Goal: Task Accomplishment & Management: Manage account settings

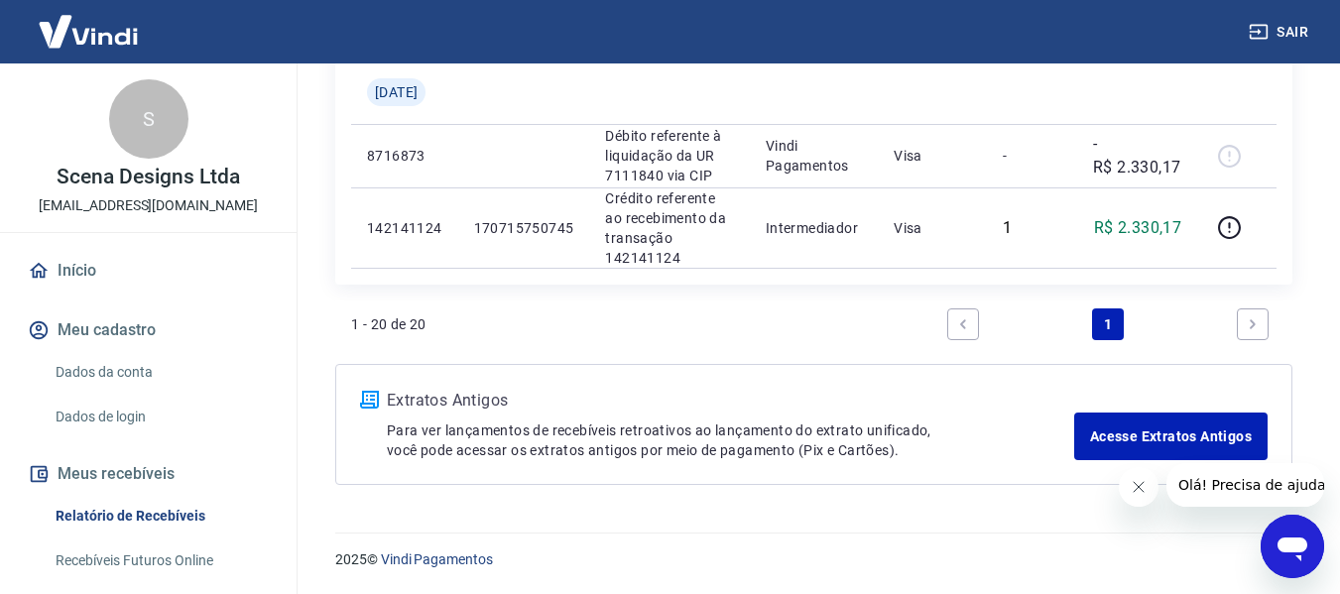
scroll to position [2569, 0]
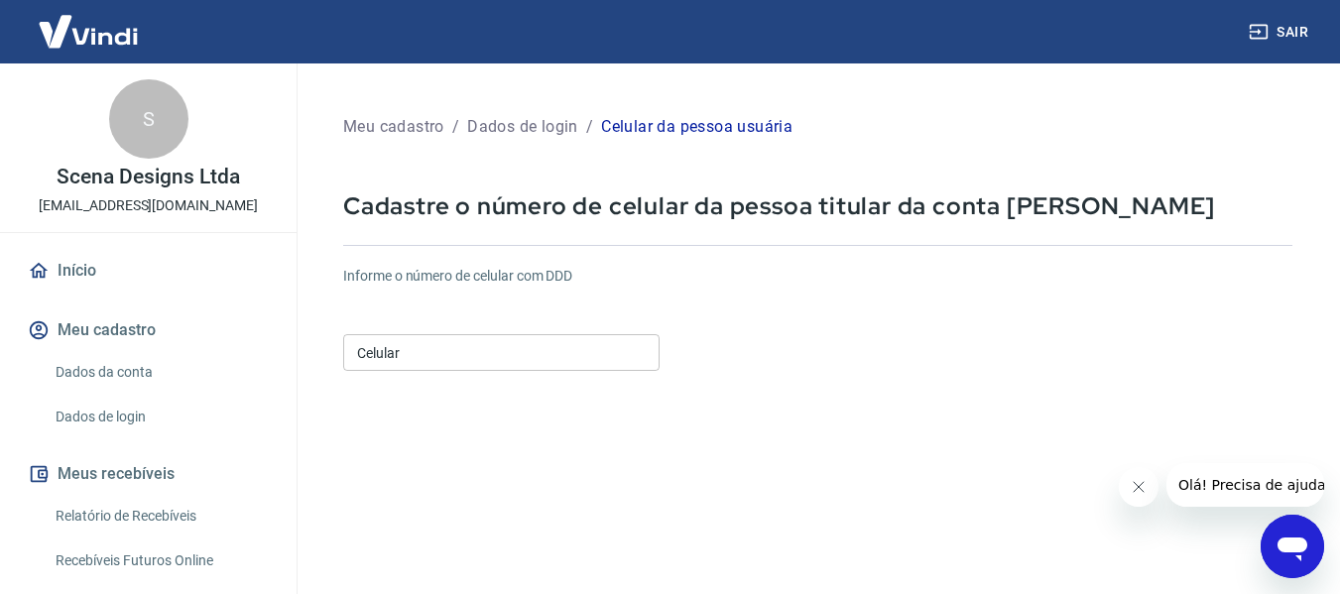
click at [563, 352] on input "Celular" at bounding box center [501, 352] width 316 height 37
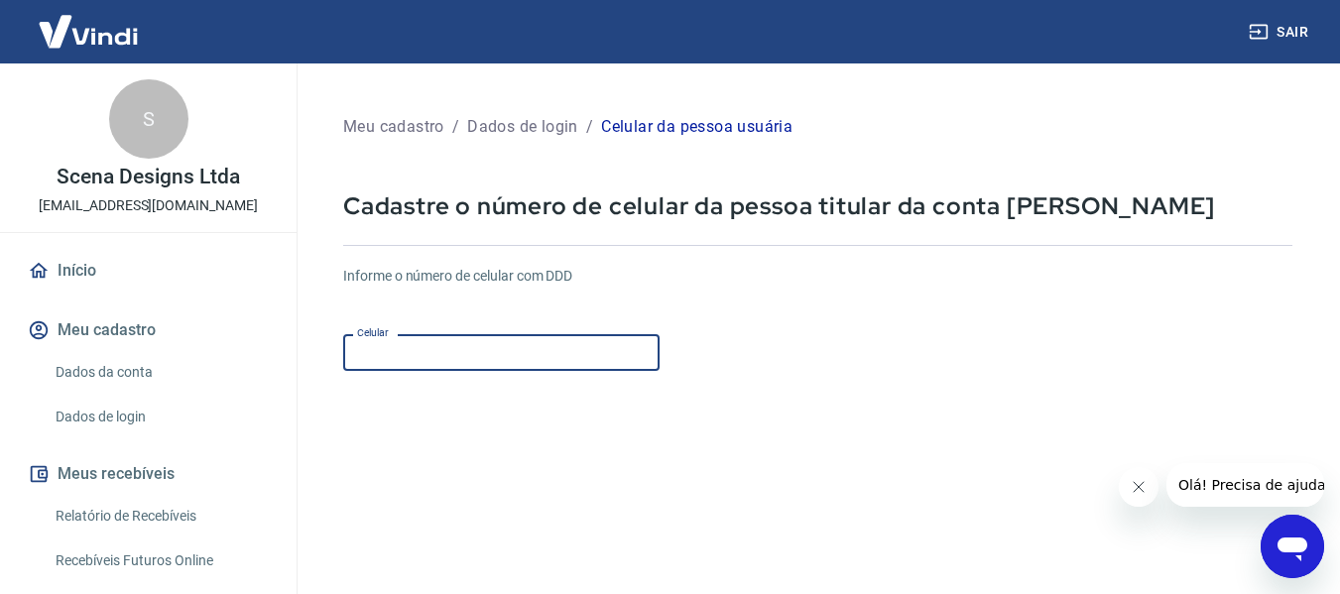
type input "(37) 99808-6033"
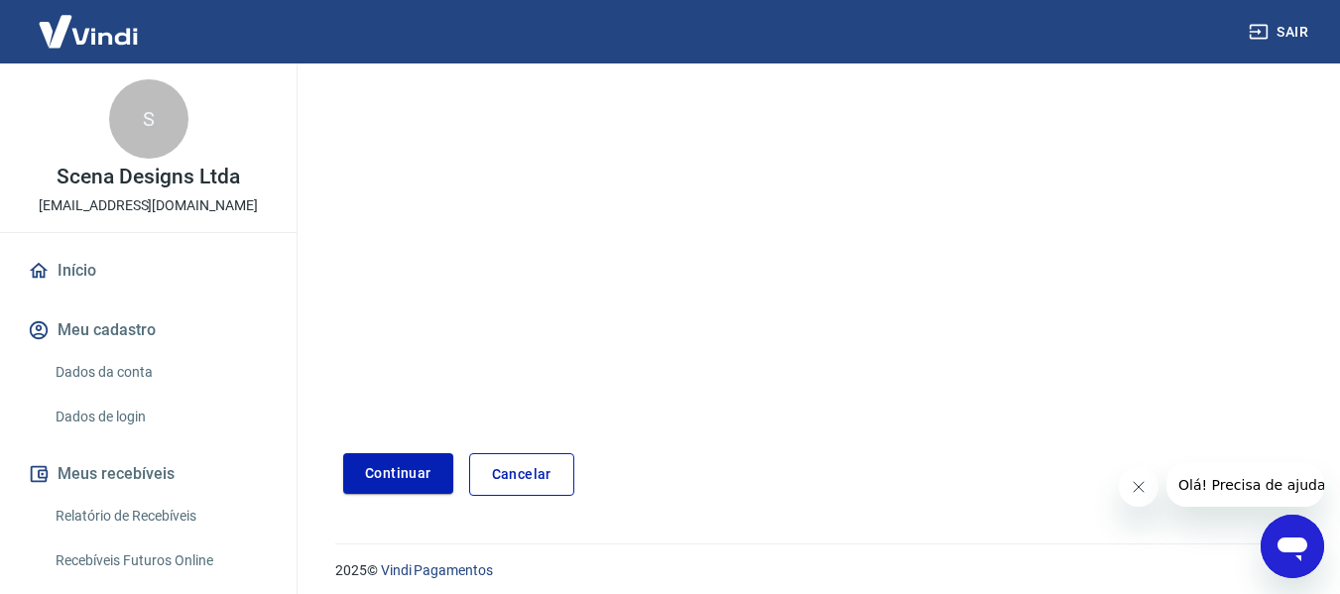
scroll to position [345, 0]
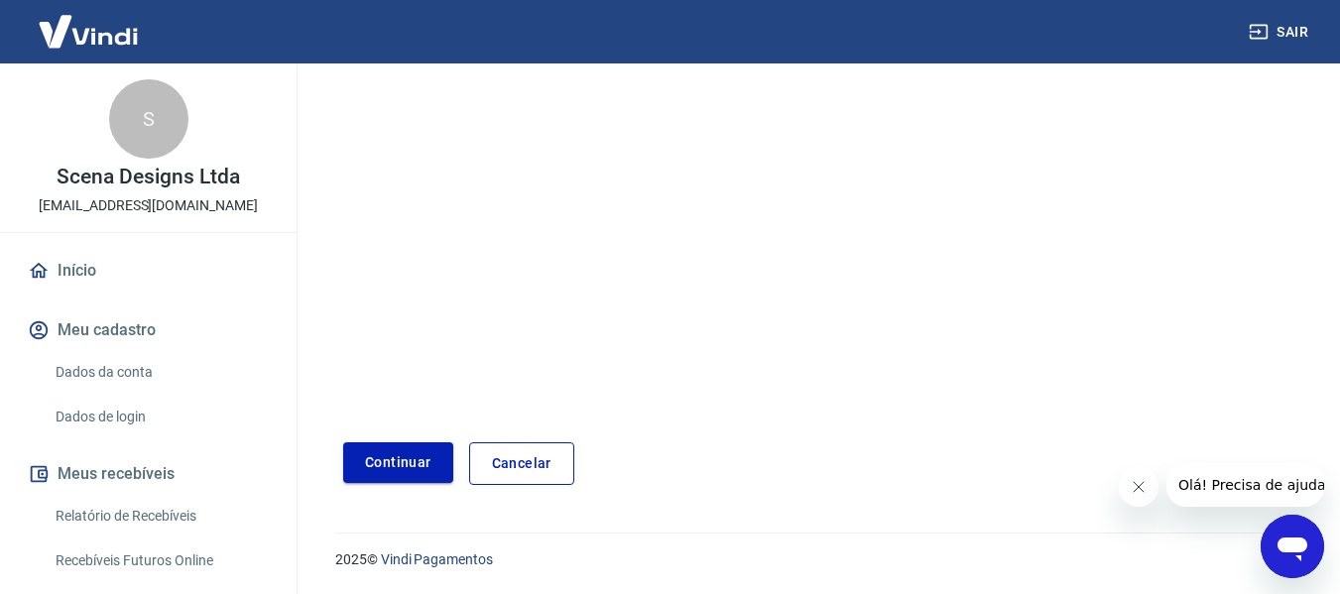
click at [386, 458] on button "Continuar" at bounding box center [398, 462] width 110 height 41
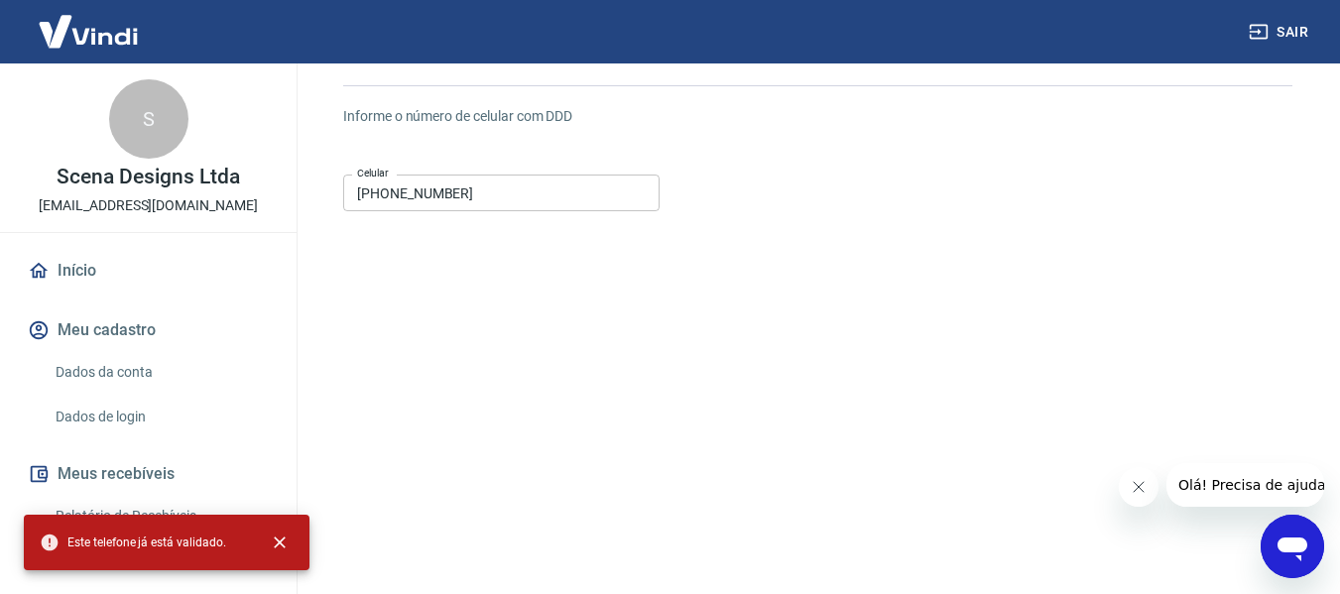
scroll to position [0, 0]
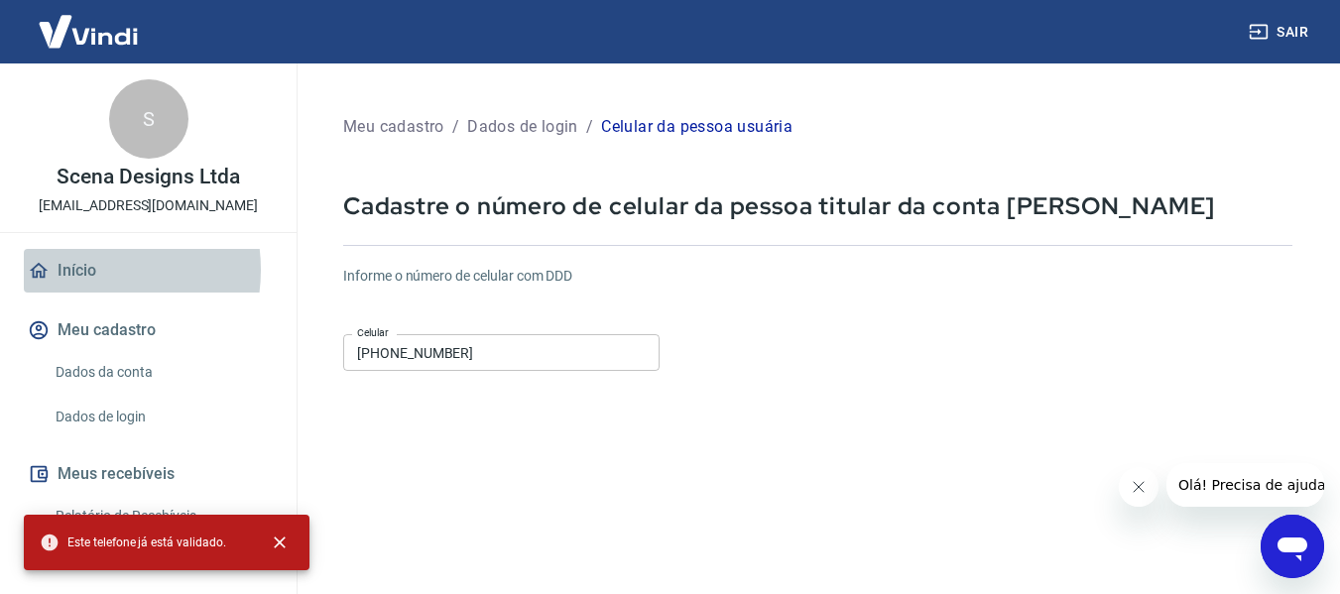
click at [85, 270] on link "Início" at bounding box center [148, 271] width 249 height 44
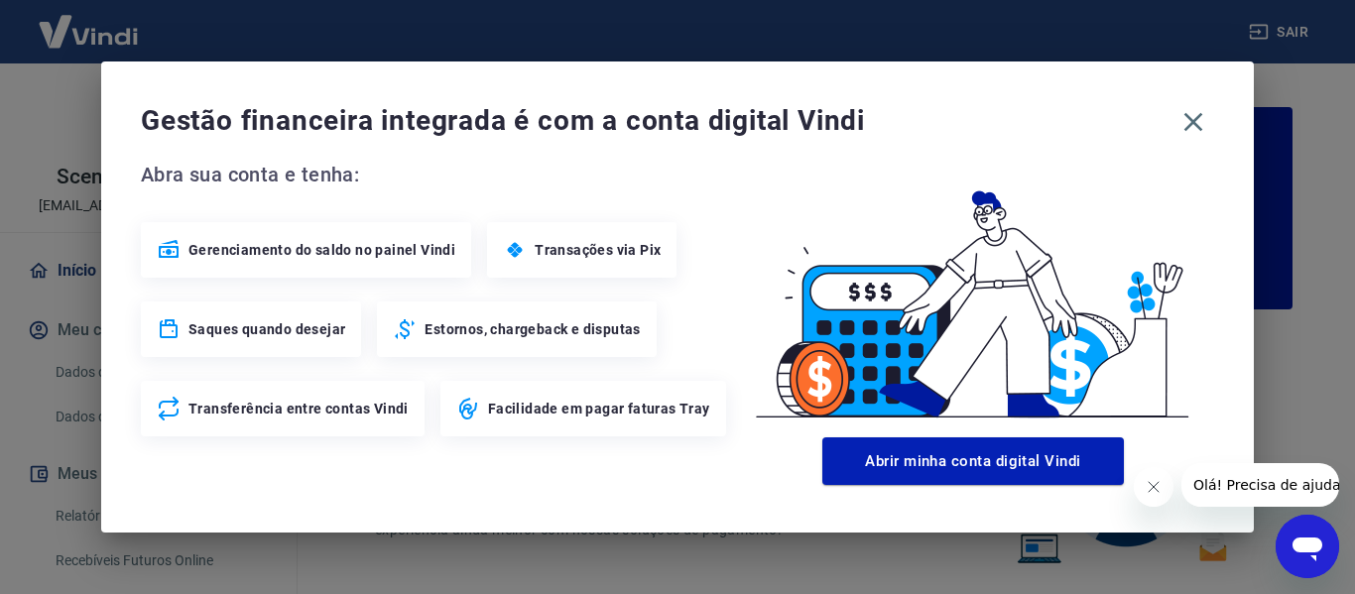
drag, startPoint x: 325, startPoint y: 255, endPoint x: 471, endPoint y: 233, distance: 147.4
click at [326, 254] on span "Gerenciamento do saldo no painel Vindi" at bounding box center [321, 250] width 267 height 20
click at [1192, 119] on icon "button" at bounding box center [1193, 122] width 32 height 32
